Goal: Information Seeking & Learning: Learn about a topic

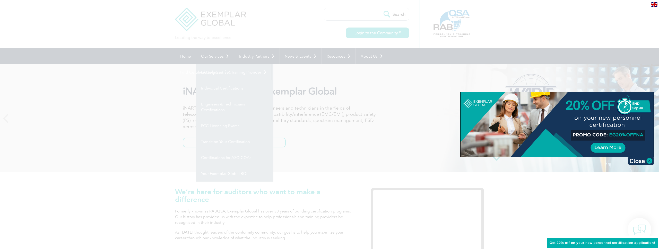
click at [183, 16] on div at bounding box center [329, 124] width 659 height 249
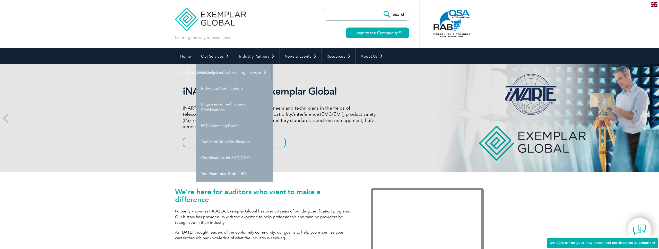
click at [183, 16] on img at bounding box center [210, 15] width 71 height 31
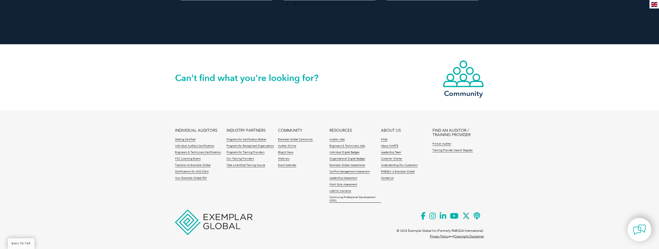
scroll to position [1161, 0]
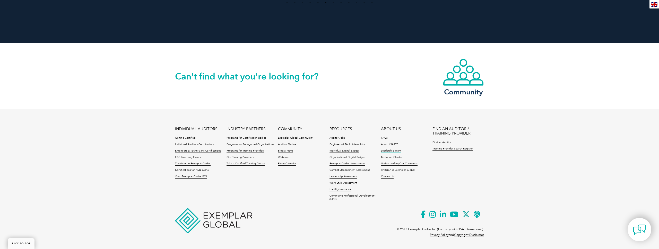
click at [396, 150] on link "Leadership Team" at bounding box center [391, 151] width 20 height 4
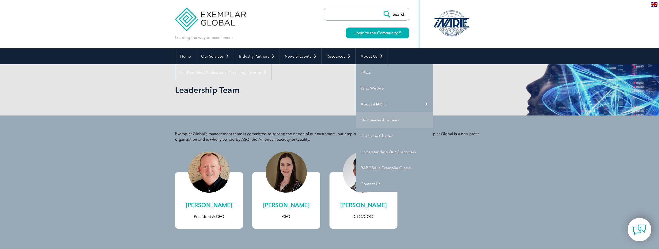
click at [372, 121] on link "Our Leadership Team" at bounding box center [394, 120] width 77 height 16
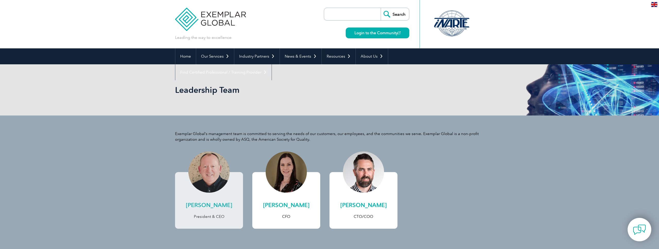
click at [222, 205] on h2 "Andrew Baines" at bounding box center [209, 205] width 58 height 8
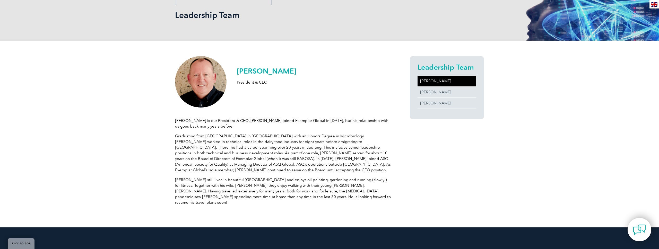
scroll to position [75, 0]
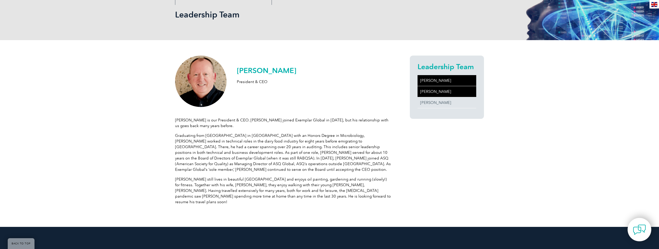
click at [438, 90] on link "[PERSON_NAME]" at bounding box center [446, 91] width 59 height 11
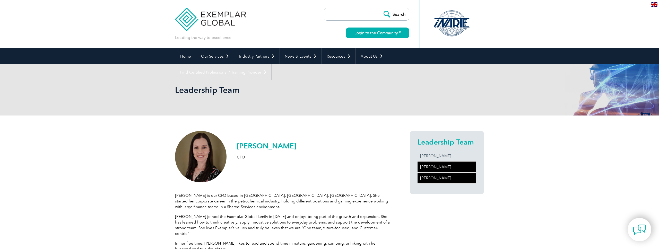
click at [431, 178] on link "[PERSON_NAME]" at bounding box center [446, 178] width 59 height 11
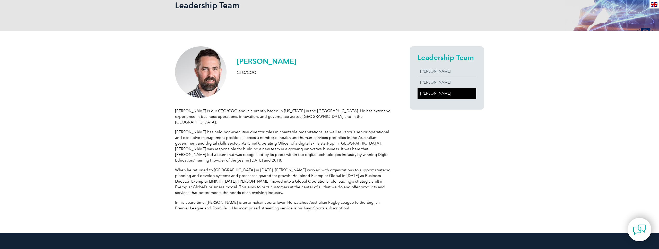
scroll to position [37, 0]
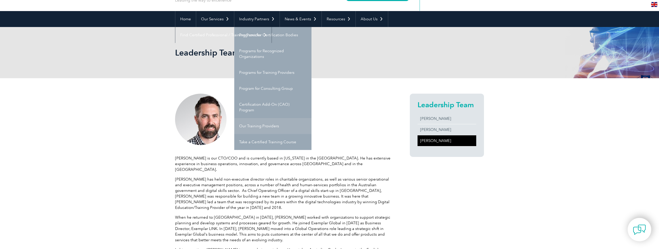
click at [263, 129] on link "Our Training Providers" at bounding box center [272, 126] width 77 height 16
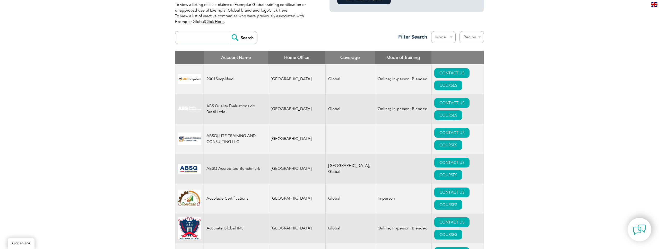
scroll to position [175, 0]
click at [199, 37] on input "search" at bounding box center [203, 38] width 51 height 12
type input "gsdc"
click at [229, 32] on input "Search" at bounding box center [243, 38] width 28 height 12
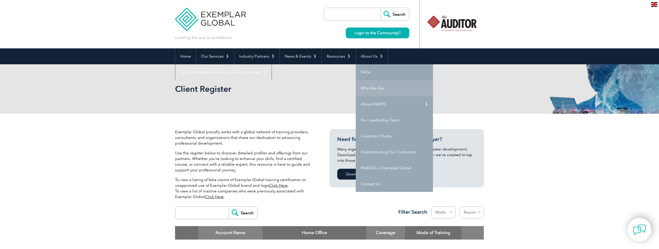
click at [373, 90] on link "Who We Are" at bounding box center [394, 88] width 77 height 16
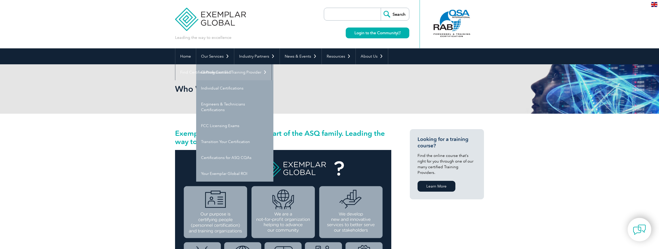
click at [223, 73] on link "Getting Certified" at bounding box center [234, 72] width 77 height 16
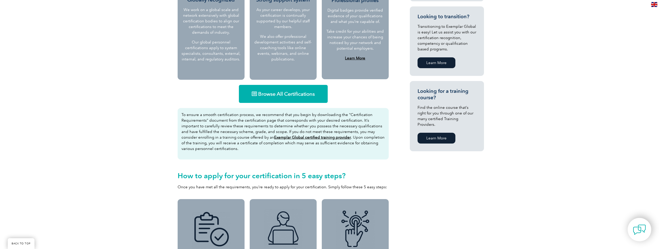
scroll to position [283, 0]
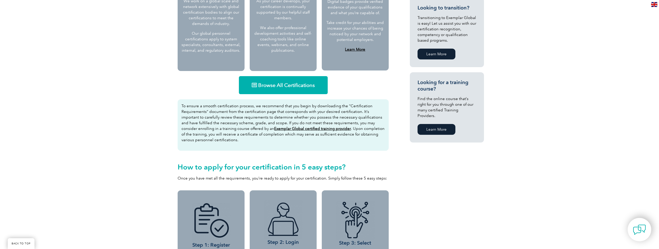
click at [292, 85] on span "Browse All Certifications" at bounding box center [286, 85] width 57 height 5
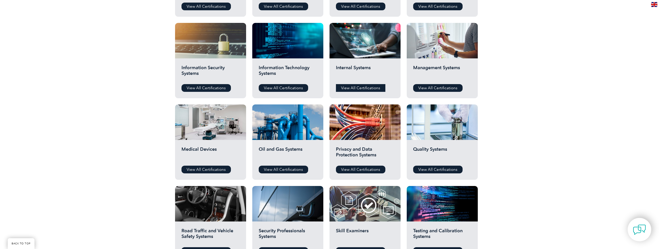
scroll to position [253, 0]
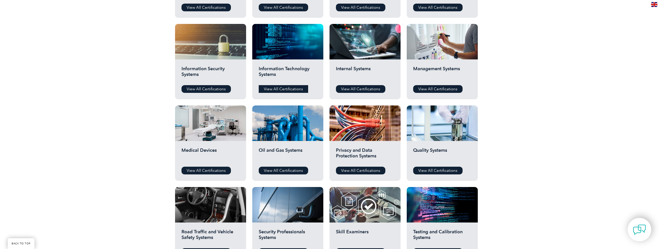
click at [293, 89] on link "View All Certifications" at bounding box center [283, 89] width 49 height 8
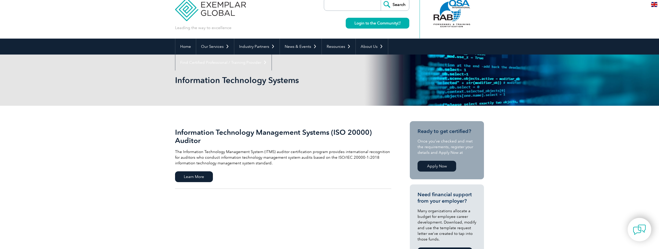
scroll to position [4, 0]
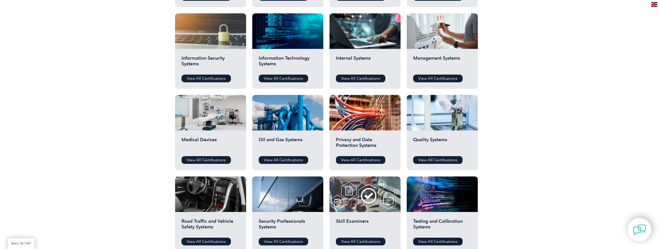
scroll to position [253, 0]
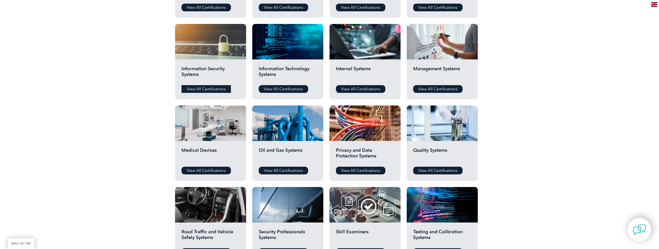
click at [219, 91] on link "View All Certifications" at bounding box center [205, 89] width 49 height 8
click at [429, 87] on link "View All Certifications" at bounding box center [437, 89] width 49 height 8
